Goal: Navigation & Orientation: Find specific page/section

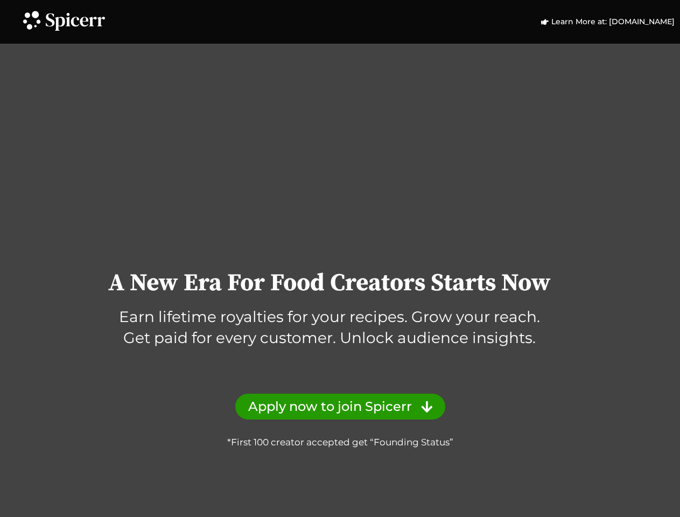
click at [31, 19] on icon at bounding box center [31, 19] width 23 height 23
click at [75, 22] on icon at bounding box center [75, 22] width 59 height 18
